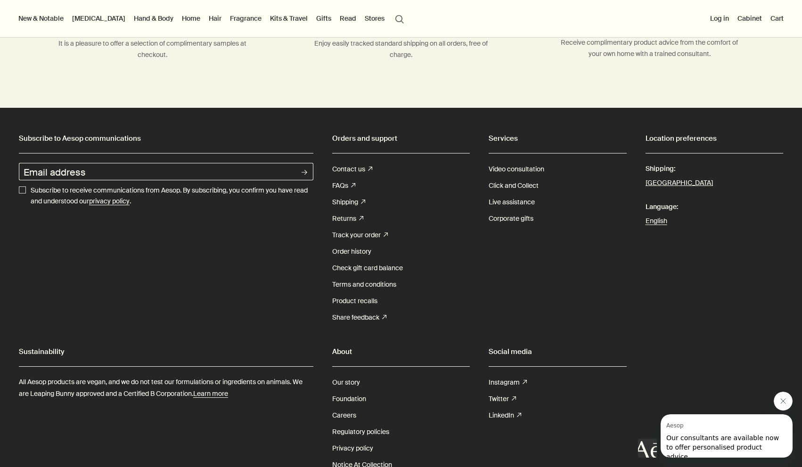
scroll to position [4826, 0]
drag, startPoint x: 91, startPoint y: 392, endPoint x: 108, endPoint y: 392, distance: 17.4
click at [109, 392] on p "All Aesop products are vegan, and we do not test our formulations or ingredient…" at bounding box center [166, 389] width 294 height 24
click at [87, 391] on p "All Aesop products are vegan, and we do not test our formulations or ingredient…" at bounding box center [166, 389] width 294 height 24
drag, startPoint x: 87, startPoint y: 391, endPoint x: 102, endPoint y: 392, distance: 15.1
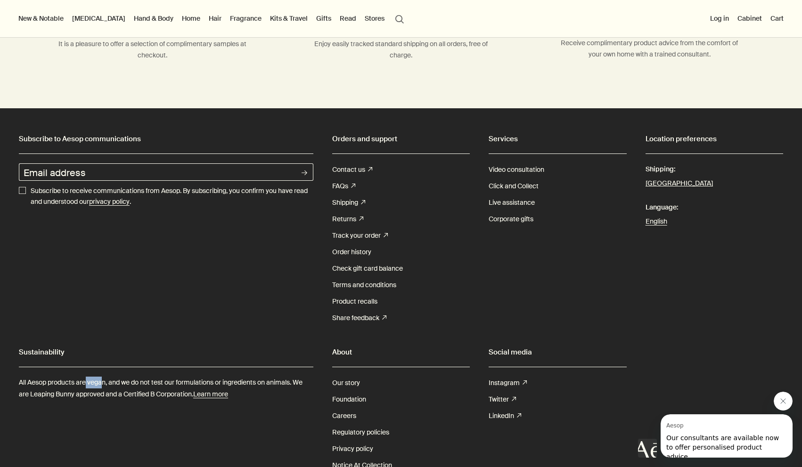
click at [102, 392] on p "All Aesop products are vegan, and we do not test our formulations or ingredient…" at bounding box center [166, 389] width 294 height 24
click at [217, 399] on u "Learn more" at bounding box center [210, 394] width 35 height 8
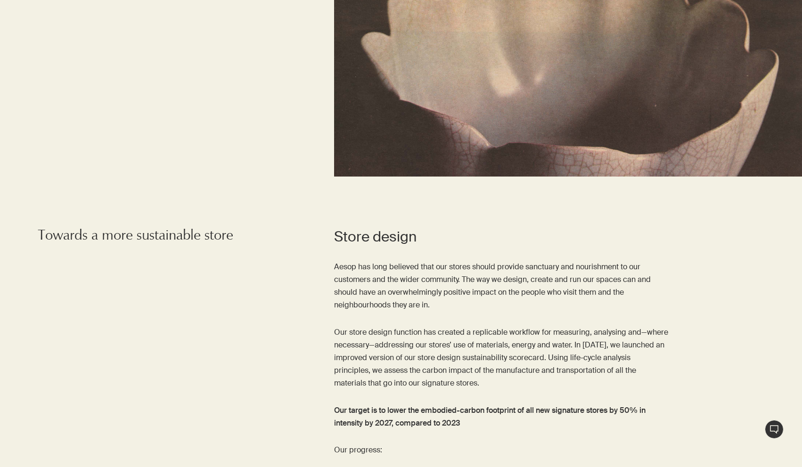
scroll to position [2532, 0]
